Goal: Browse casually: Explore the website without a specific task or goal

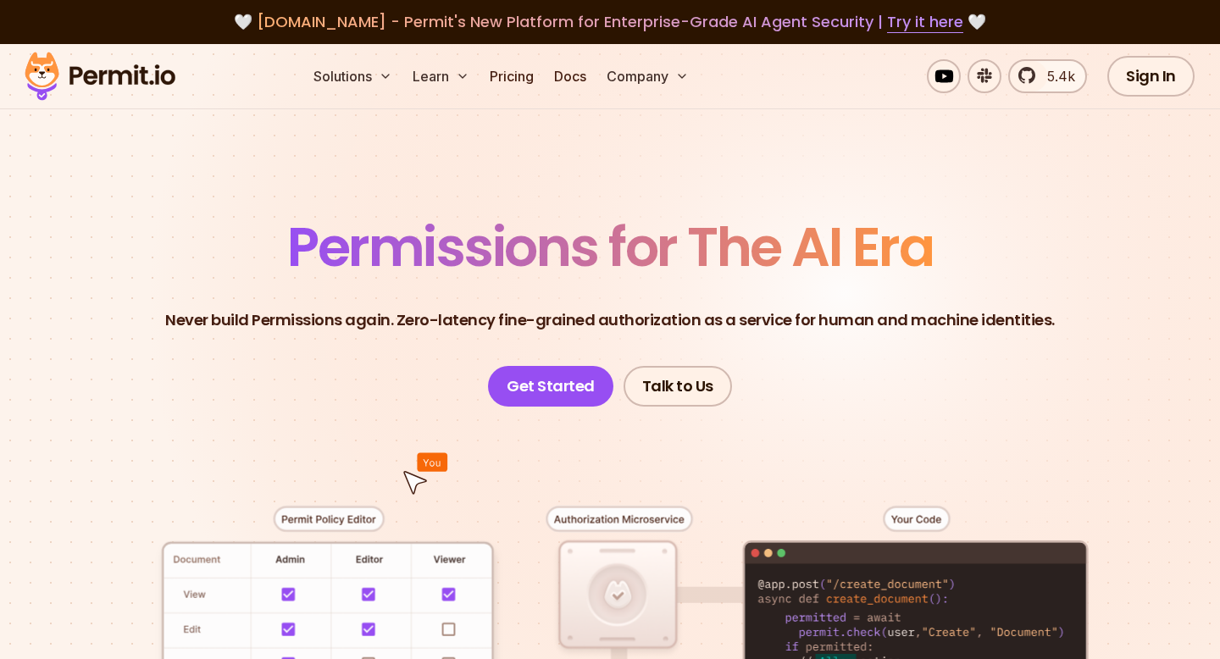
click at [608, 184] on section "Permissions for The AI Era Never build Permissions again. Zero-latency fine-gra…" at bounding box center [610, 589] width 1220 height 1091
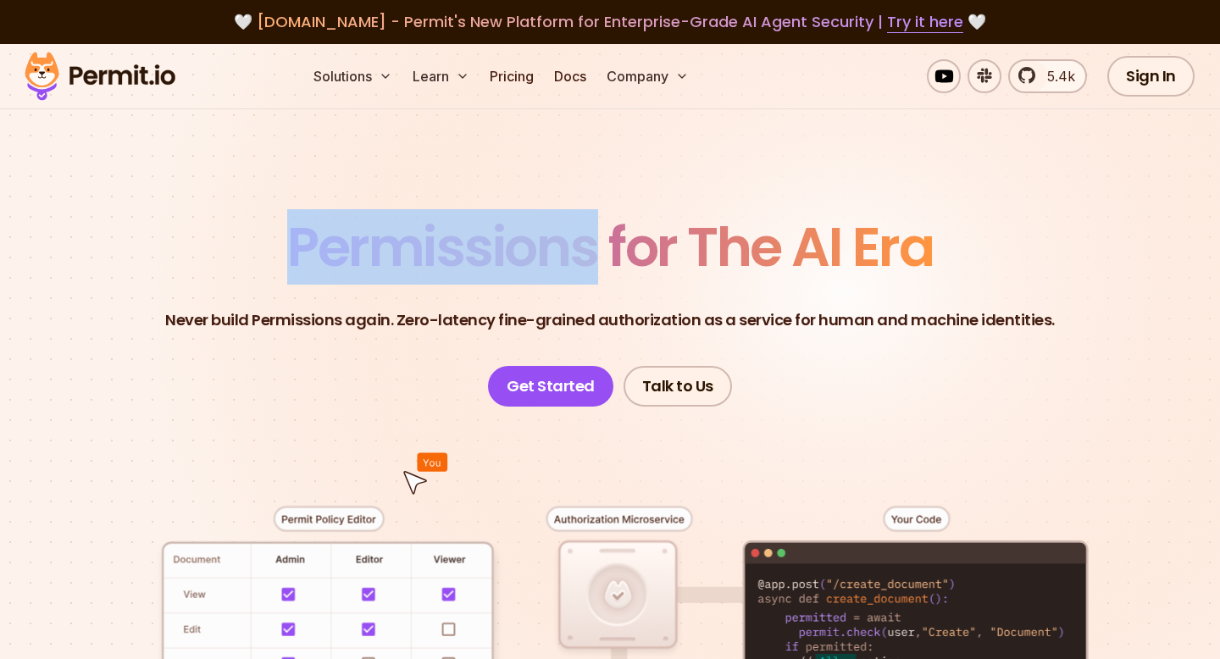
click at [608, 184] on section "Permissions for The AI Era Never build Permissions again. Zero-latency fine-gra…" at bounding box center [610, 589] width 1220 height 1091
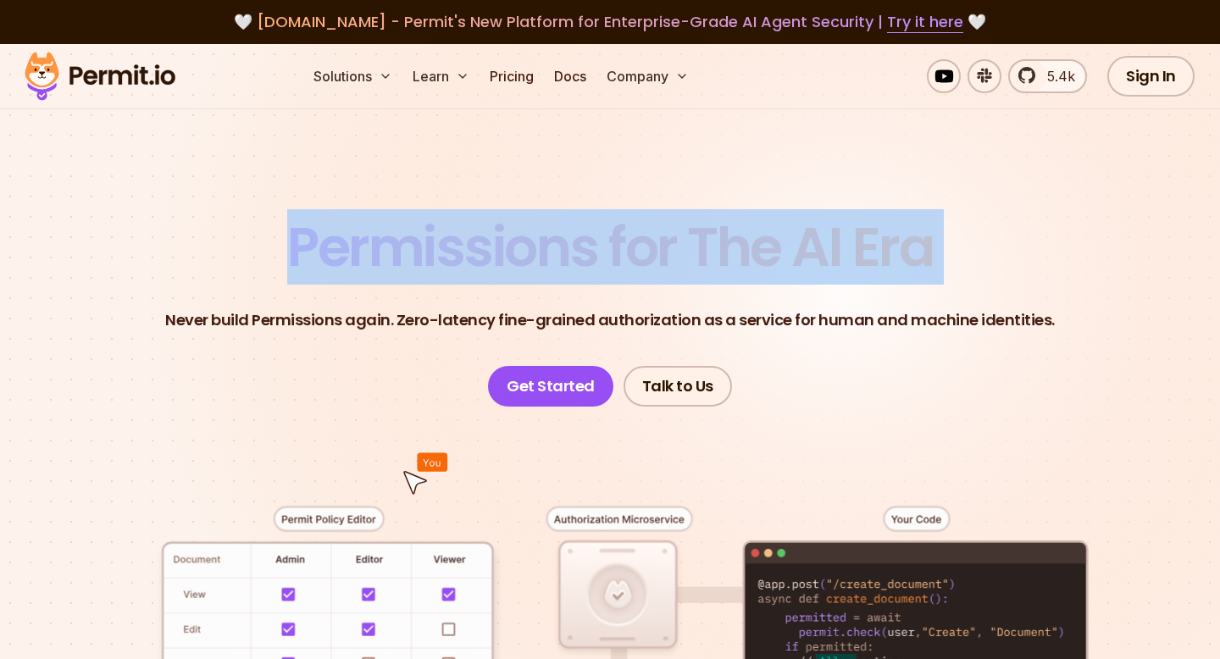
click at [607, 184] on section "Permissions for The AI Era Never build Permissions again. Zero-latency fine-gra…" at bounding box center [610, 589] width 1220 height 1091
click at [607, 167] on section "Permissions for The AI Era Never build Permissions again. Zero-latency fine-gra…" at bounding box center [610, 589] width 1220 height 1091
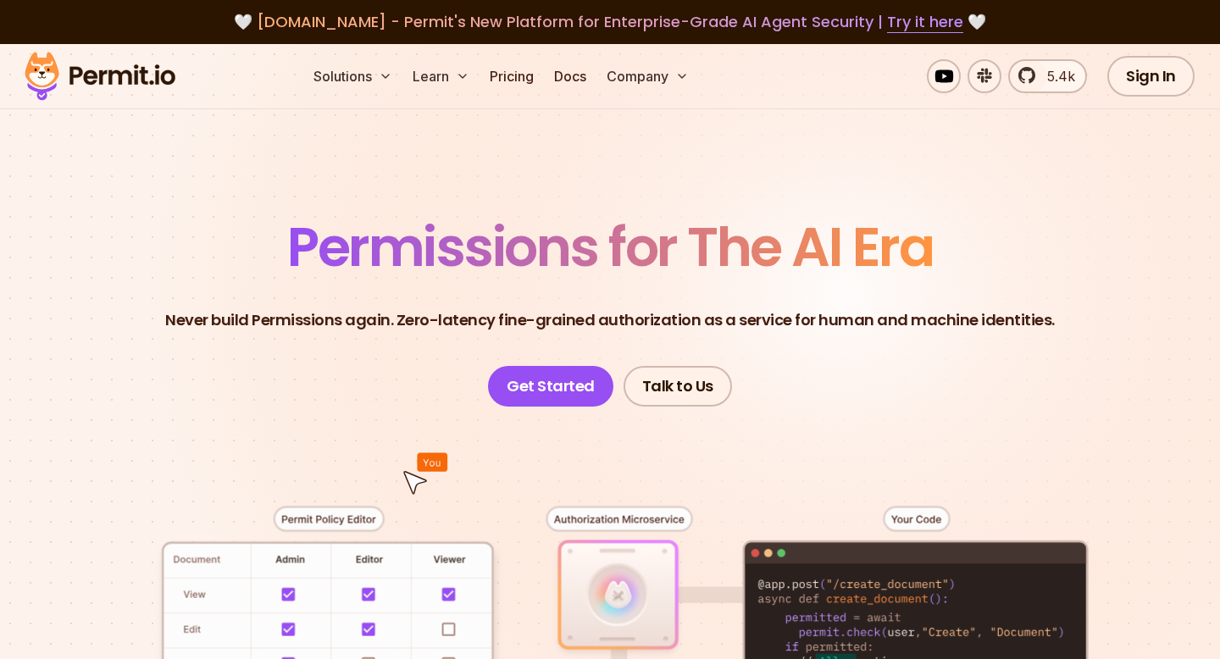
click at [601, 183] on section "Permissions for The AI Era Never build Permissions again. Zero-latency fine-gra…" at bounding box center [610, 589] width 1220 height 1091
click at [601, 190] on section "Permissions for The AI Era Never build Permissions again. Zero-latency fine-gra…" at bounding box center [610, 589] width 1220 height 1091
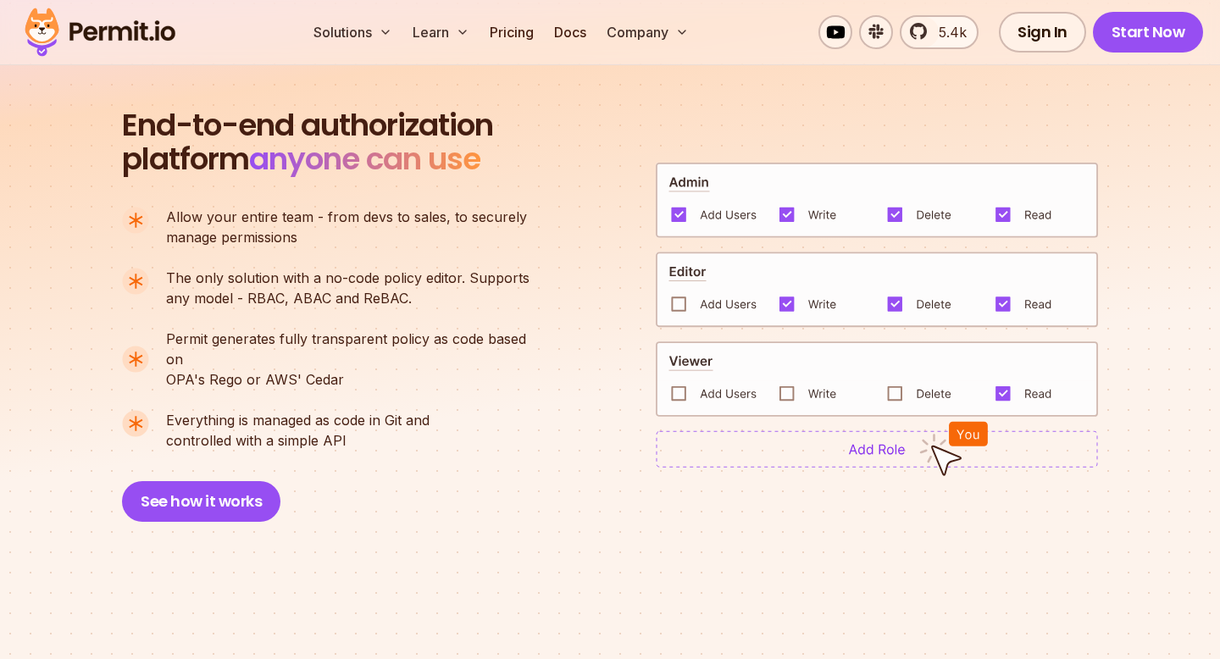
click at [605, 266] on div "End-to-end authorization platform anyone can use A no-code authorization platfo…" at bounding box center [610, 315] width 976 height 414
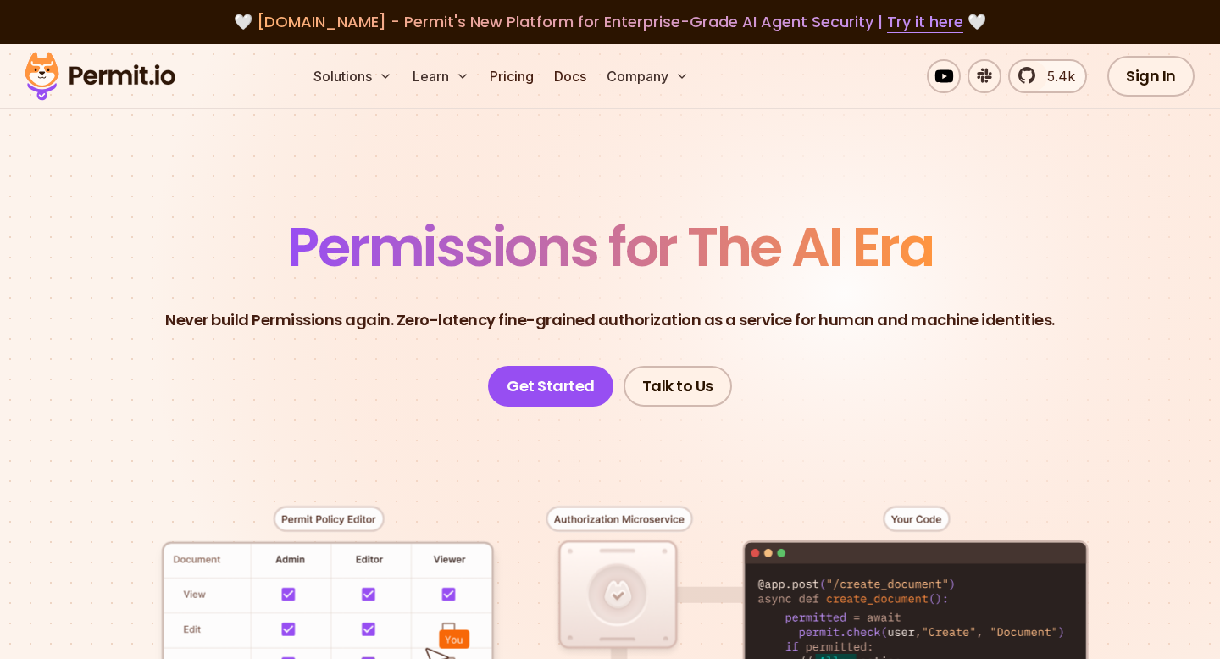
click at [618, 200] on section "Permissions for The AI Era Never build Permissions again. Zero-latency fine-gra…" at bounding box center [610, 589] width 1220 height 1091
click at [626, 163] on section "Permissions for The AI Era Never build Permissions again. Zero-latency fine-gra…" at bounding box center [610, 589] width 1220 height 1091
click at [603, 185] on section "Permissions for The AI Era Never build Permissions again. Zero-latency fine-gra…" at bounding box center [610, 589] width 1220 height 1091
click at [565, 224] on span "Permissions for The AI Era" at bounding box center [610, 246] width 646 height 75
click at [615, 177] on section "Permissions for The AI Era Never build Permissions again. Zero-latency fine-gra…" at bounding box center [610, 589] width 1220 height 1091
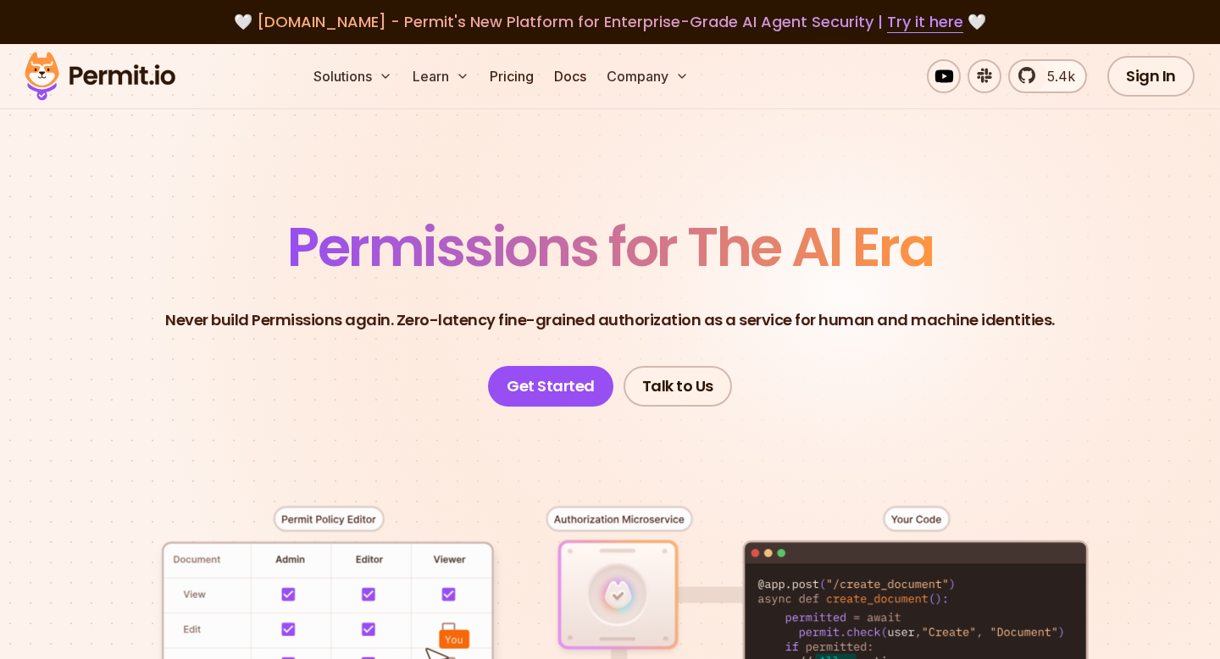
click at [614, 177] on section "Permissions for The AI Era Never build Permissions again. Zero-latency fine-gra…" at bounding box center [610, 589] width 1220 height 1091
